Goal: Information Seeking & Learning: Learn about a topic

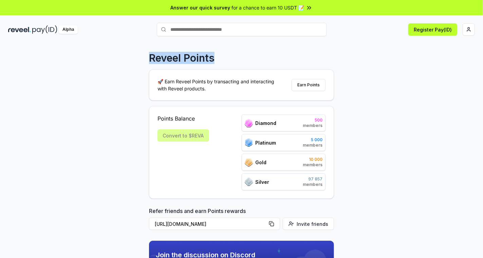
drag, startPoint x: 147, startPoint y: 58, endPoint x: 234, endPoint y: 57, distance: 86.5
click at [234, 57] on div "Reveel Points 🚀 Earn Reveel Points by transacting and interacting with Reveel p…" at bounding box center [241, 157] width 483 height 239
click at [274, 54] on div "Reveel Points" at bounding box center [241, 58] width 185 height 12
drag, startPoint x: 146, startPoint y: 57, endPoint x: 214, endPoint y: 52, distance: 68.0
click at [212, 52] on div "Reveel Points 🚀 Earn Reveel Points by transacting and interacting with Reveel p…" at bounding box center [241, 157] width 483 height 239
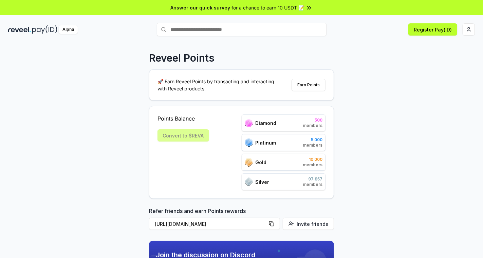
click at [337, 45] on div "Reveel Points 🚀 Earn Reveel Points by transacting and interacting with Reveel p…" at bounding box center [241, 157] width 483 height 239
